Goal: Task Accomplishment & Management: Complete application form

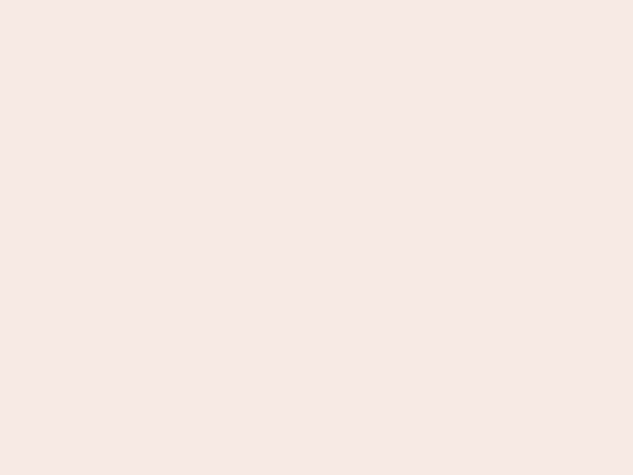
click at [317, 238] on nb-app "Almost there Thank you for registering for Newbook. Your account is under revie…" at bounding box center [316, 237] width 633 height 475
click at [317, 0] on nb-app "Almost there Thank you for registering for Newbook. Your account is under revie…" at bounding box center [316, 237] width 633 height 475
click at [338, 0] on nb-app "Almost there Thank you for registering for Newbook. Your account is under revie…" at bounding box center [316, 237] width 633 height 475
click at [317, 238] on nb-app "Almost there Thank you for registering for Newbook. Your account is under revie…" at bounding box center [316, 237] width 633 height 475
click at [317, 0] on nb-app "Almost there Thank you for registering for Newbook. Your account is under revie…" at bounding box center [316, 237] width 633 height 475
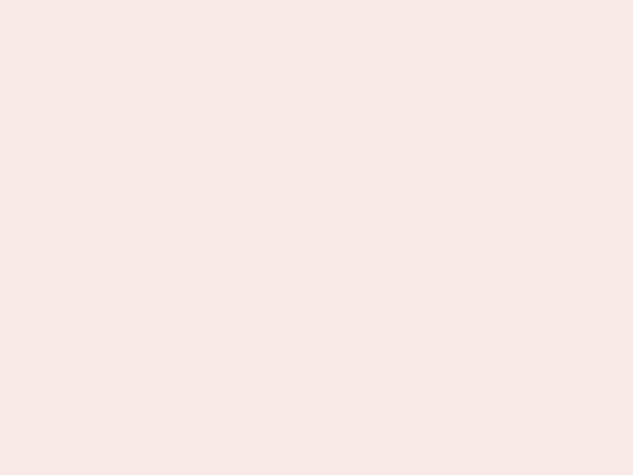
click at [221, 0] on nb-app "Almost there Thank you for registering for Newbook. Your account is under revie…" at bounding box center [316, 237] width 633 height 475
click at [317, 238] on nb-app "Almost there Thank you for registering for Newbook. Your account is under revie…" at bounding box center [316, 237] width 633 height 475
click at [317, 0] on nb-app "Almost there Thank you for registering for Newbook. Your account is under revie…" at bounding box center [316, 237] width 633 height 475
click at [221, 0] on nb-app "Almost there Thank you for registering for Newbook. Your account is under revie…" at bounding box center [316, 237] width 633 height 475
click at [317, 238] on nb-app "Almost there Thank you for registering for Newbook. Your account is under revie…" at bounding box center [316, 237] width 633 height 475
